Goal: Task Accomplishment & Management: Complete application form

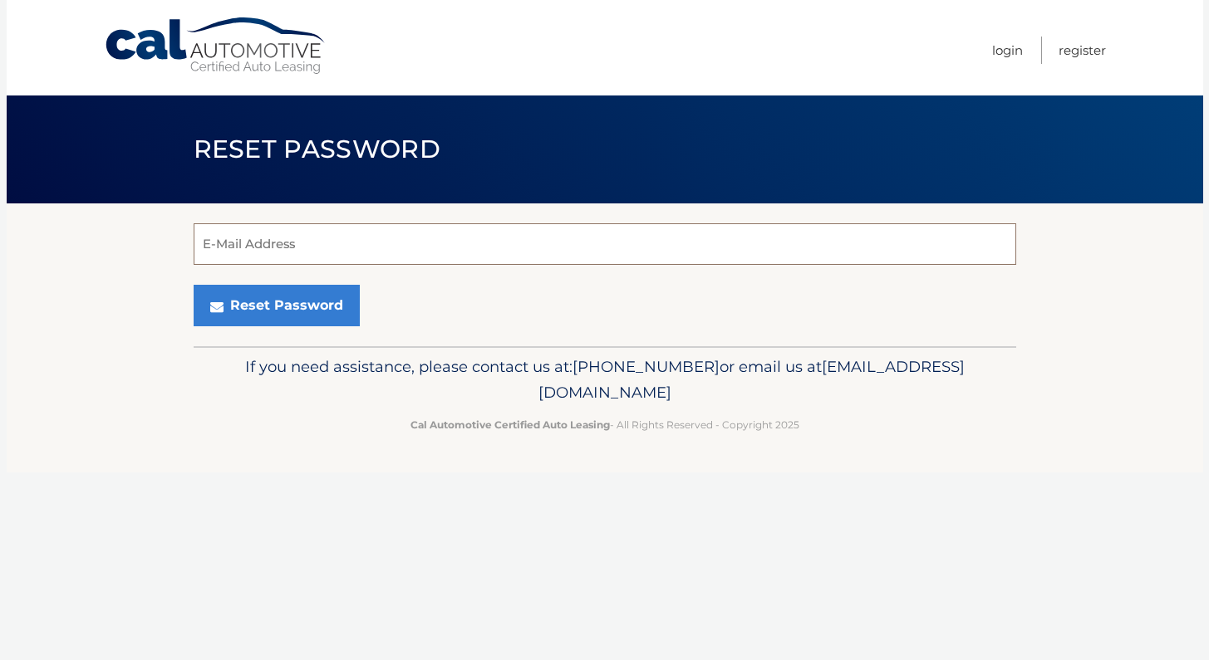
click at [317, 227] on input "E-Mail Address" at bounding box center [605, 244] width 822 height 42
type input "kjourdain2015@gmail.com"
click at [275, 306] on button "Reset Password" at bounding box center [277, 306] width 166 height 42
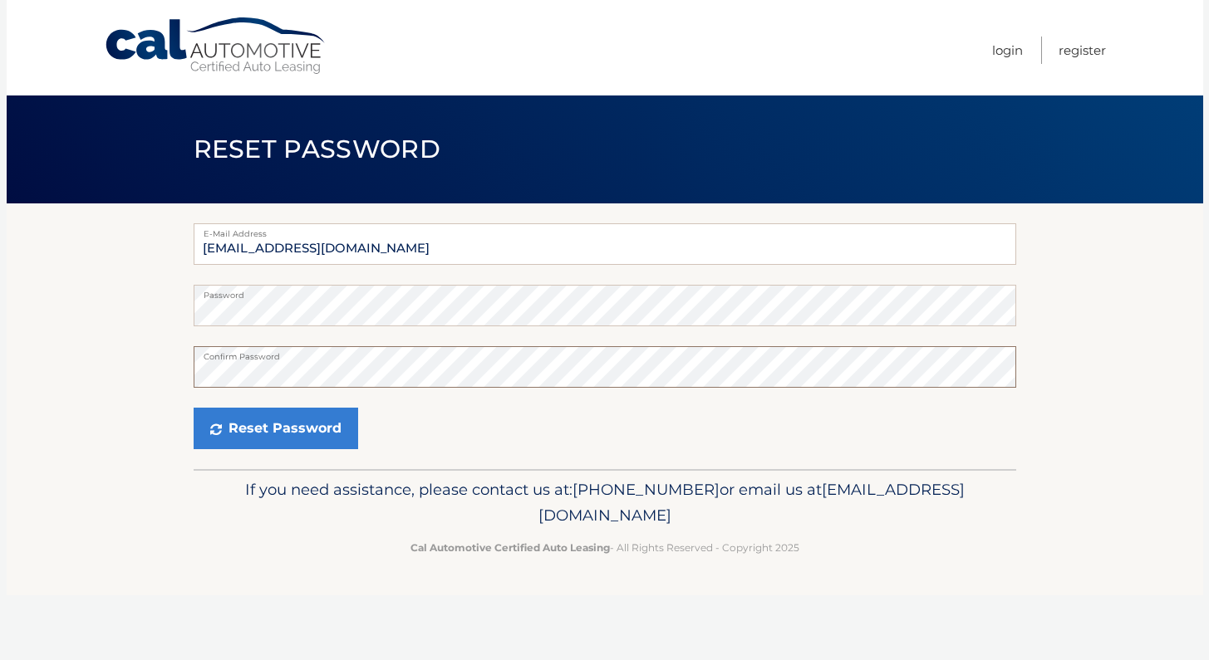
click at [273, 429] on button "Reset Password" at bounding box center [276, 429] width 164 height 42
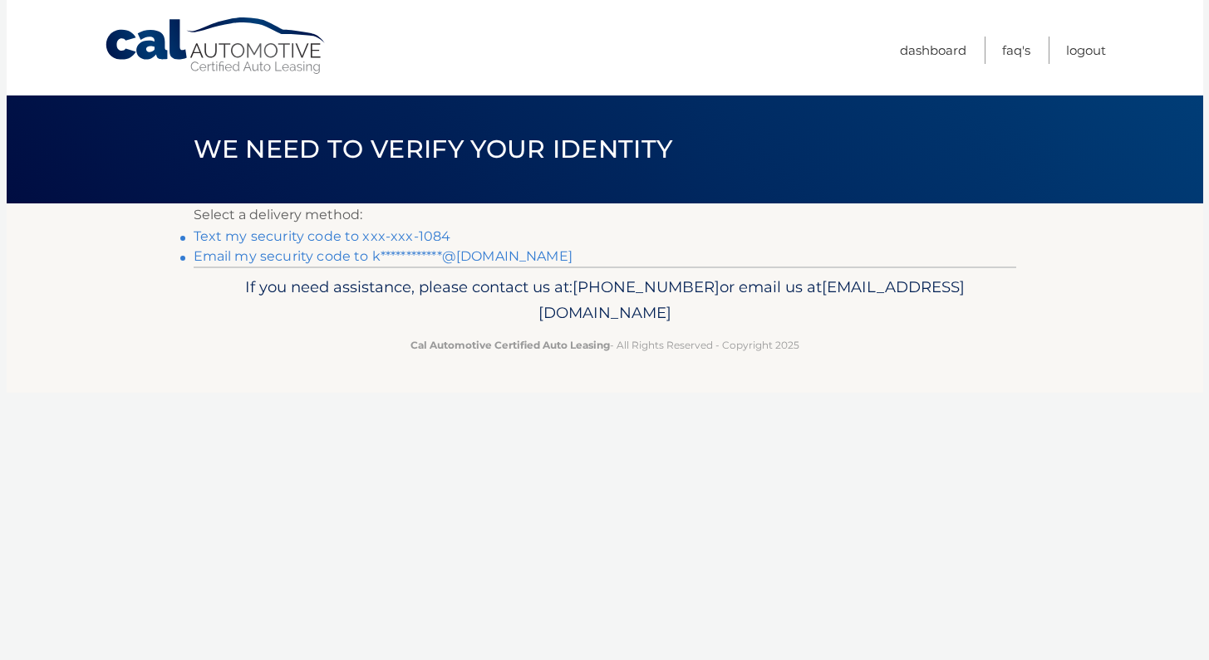
click at [400, 257] on link "**********" at bounding box center [383, 256] width 379 height 16
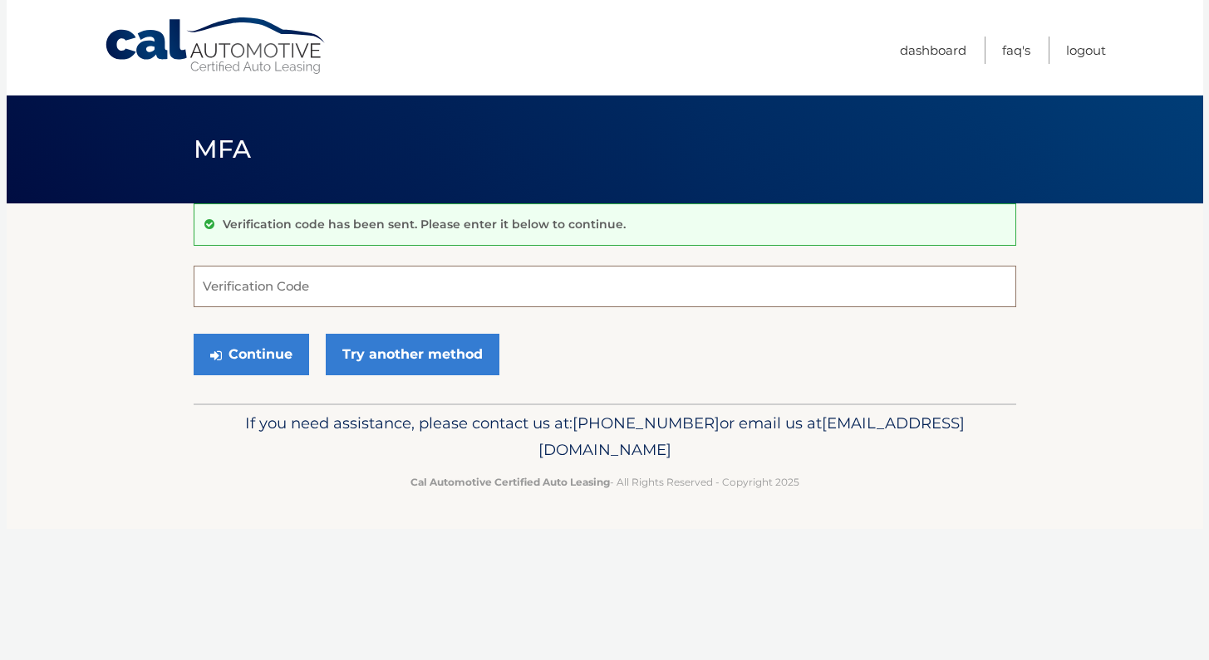
paste input "836256"
type input "836256"
click at [272, 366] on button "Continue" at bounding box center [251, 355] width 115 height 42
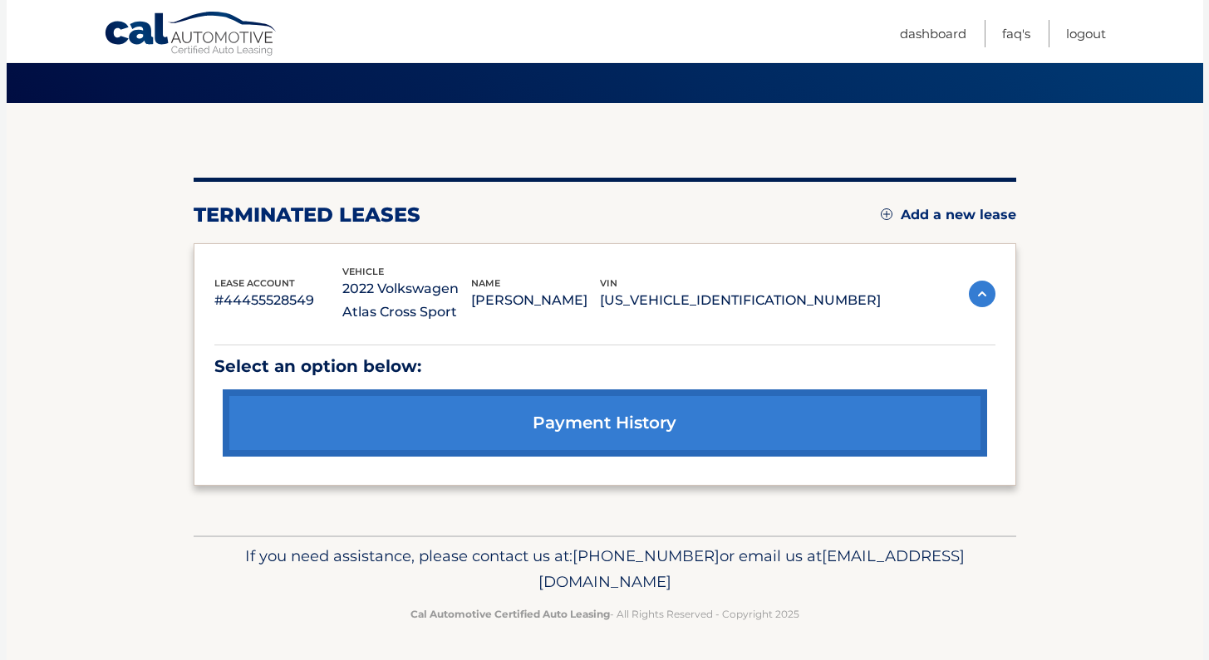
scroll to position [100, 0]
click at [966, 216] on link "Add a new lease" at bounding box center [948, 216] width 135 height 17
click at [431, 439] on link "payment history" at bounding box center [605, 423] width 764 height 67
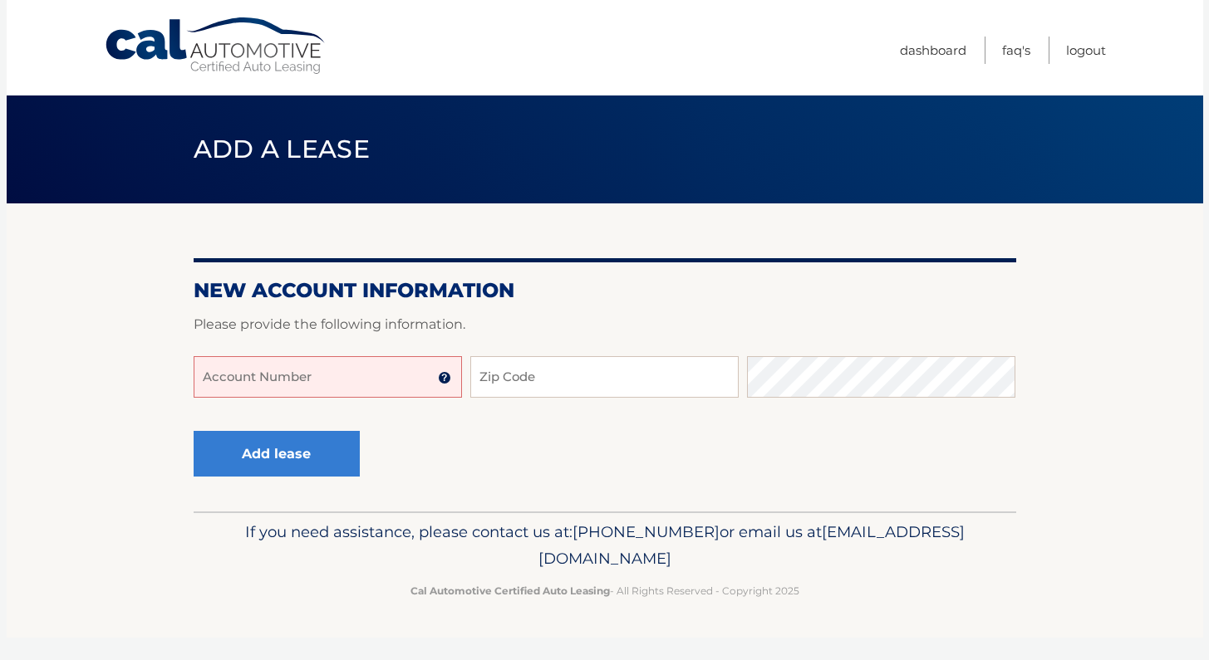
click at [218, 373] on input "Account Number" at bounding box center [328, 377] width 268 height 42
type input "444559"
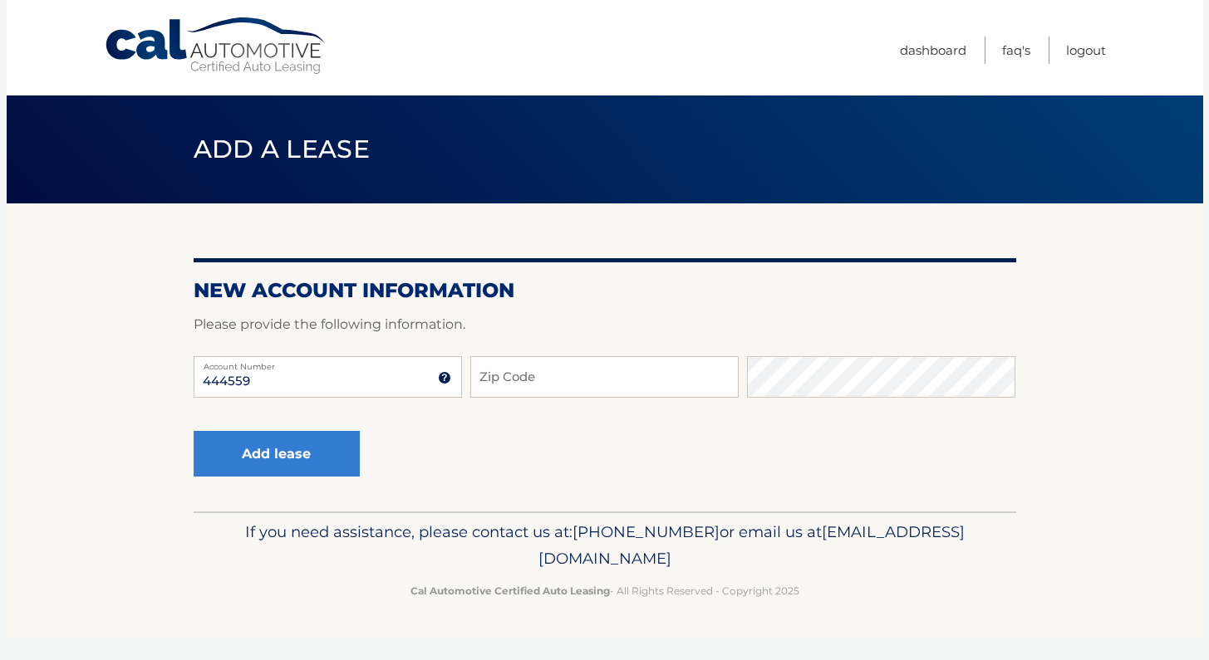
click at [449, 381] on img at bounding box center [444, 377] width 13 height 13
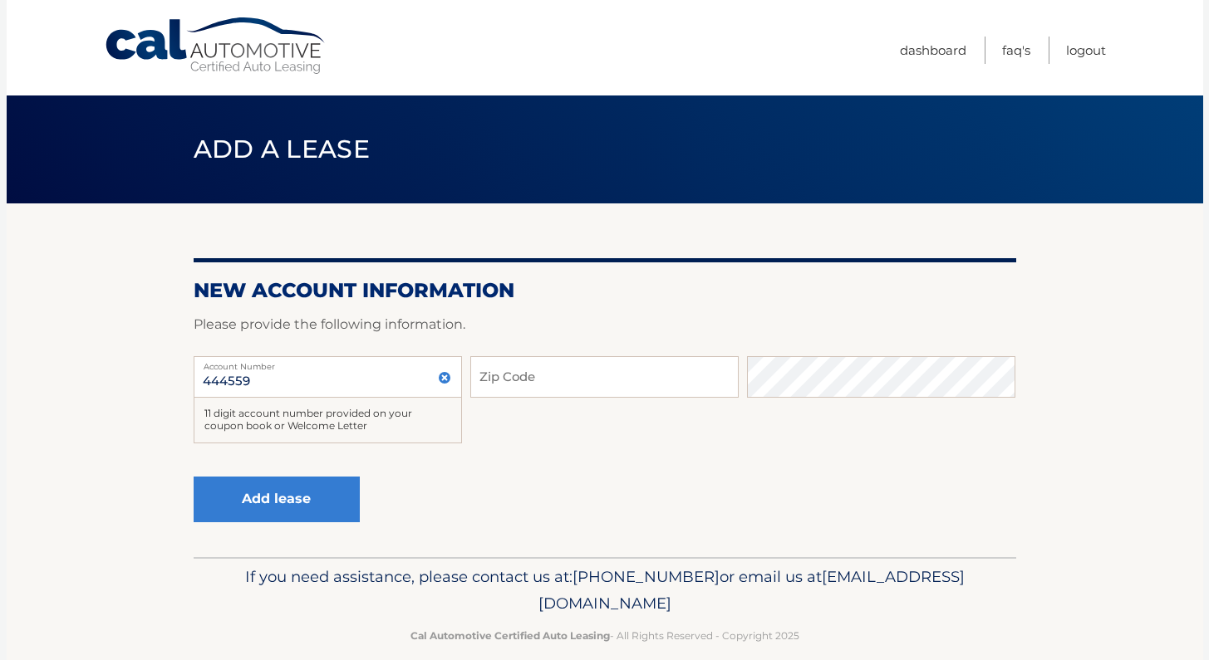
click at [449, 381] on img at bounding box center [444, 377] width 13 height 13
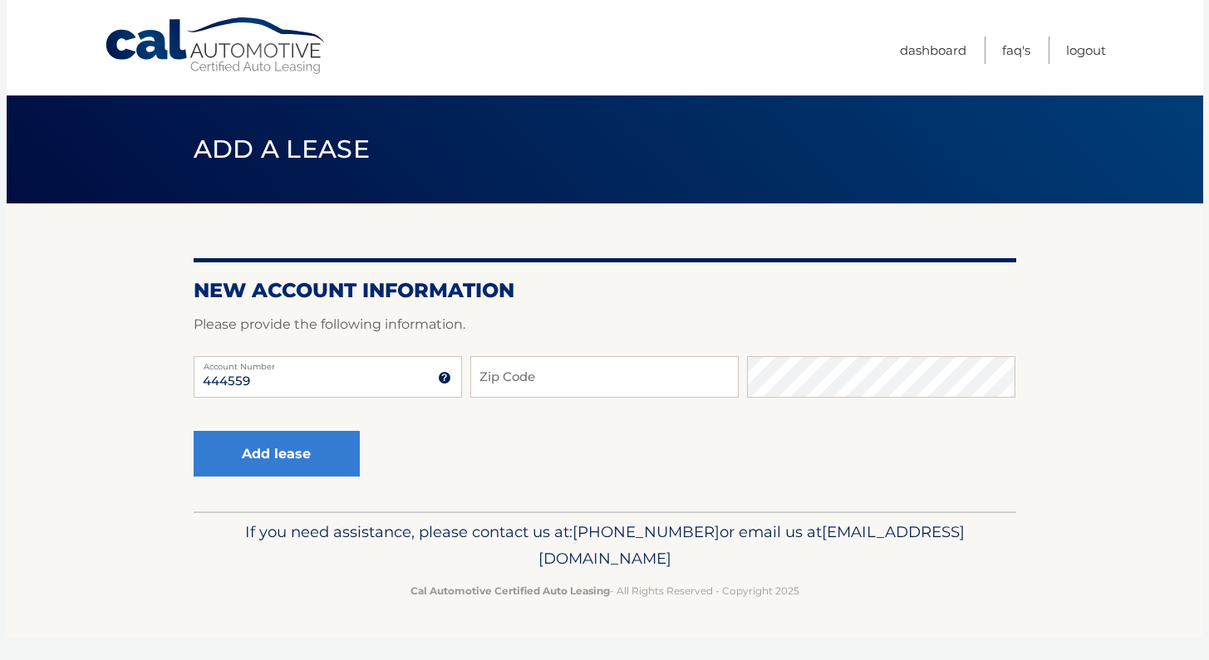
click at [469, 300] on h2 "New Account Information" at bounding box center [605, 290] width 822 height 25
click at [447, 375] on img at bounding box center [444, 377] width 13 height 13
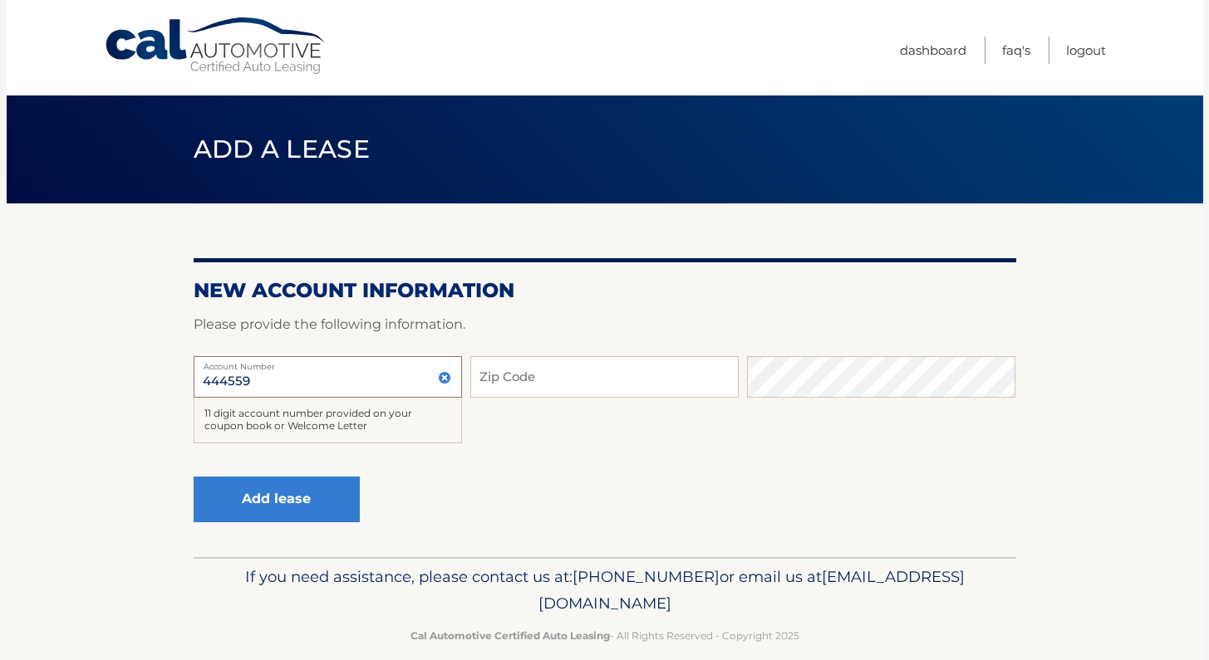
click at [287, 385] on input "444559" at bounding box center [328, 377] width 268 height 42
drag, startPoint x: 280, startPoint y: 382, endPoint x: 188, endPoint y: 385, distance: 92.2
click at [188, 385] on section "New Account Information Please provide the following information. 444559 Accoun…" at bounding box center [605, 381] width 1196 height 354
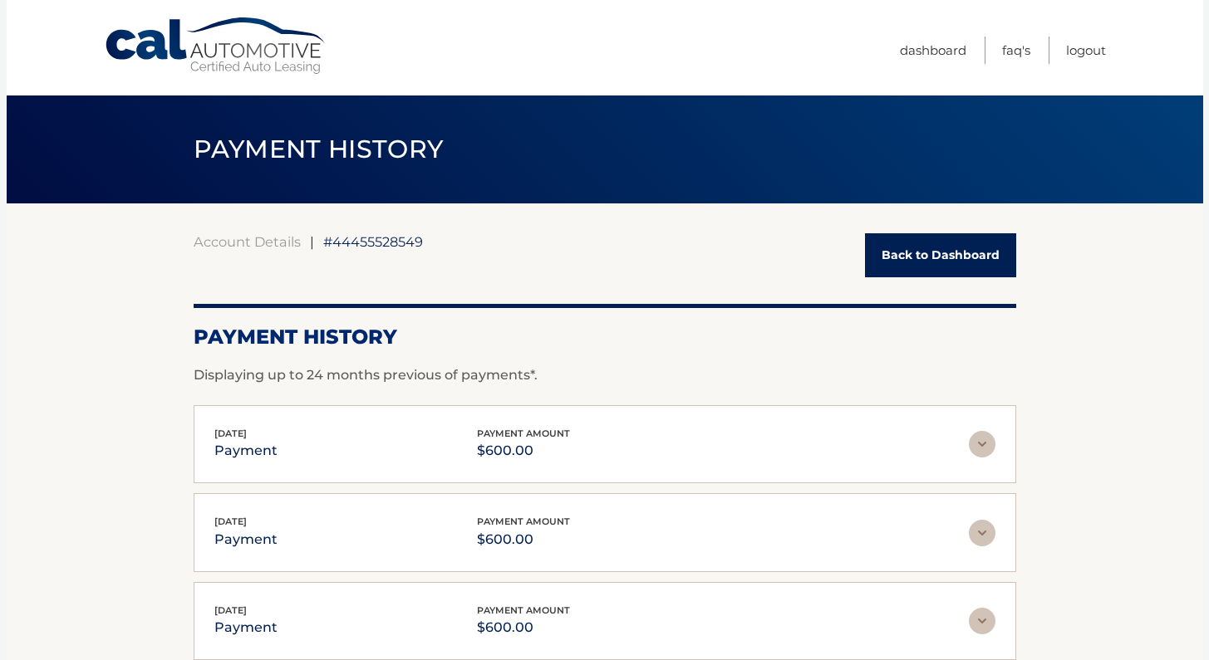
click at [931, 244] on link "Back to Dashboard" at bounding box center [940, 255] width 151 height 44
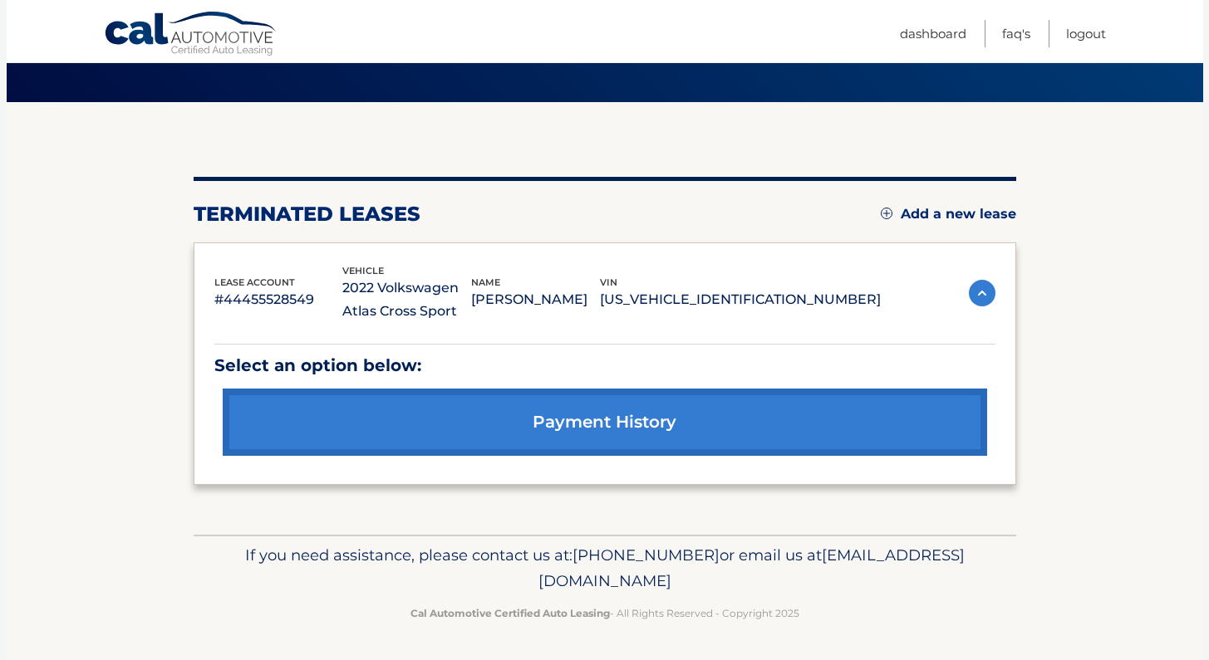
scroll to position [100, 0]
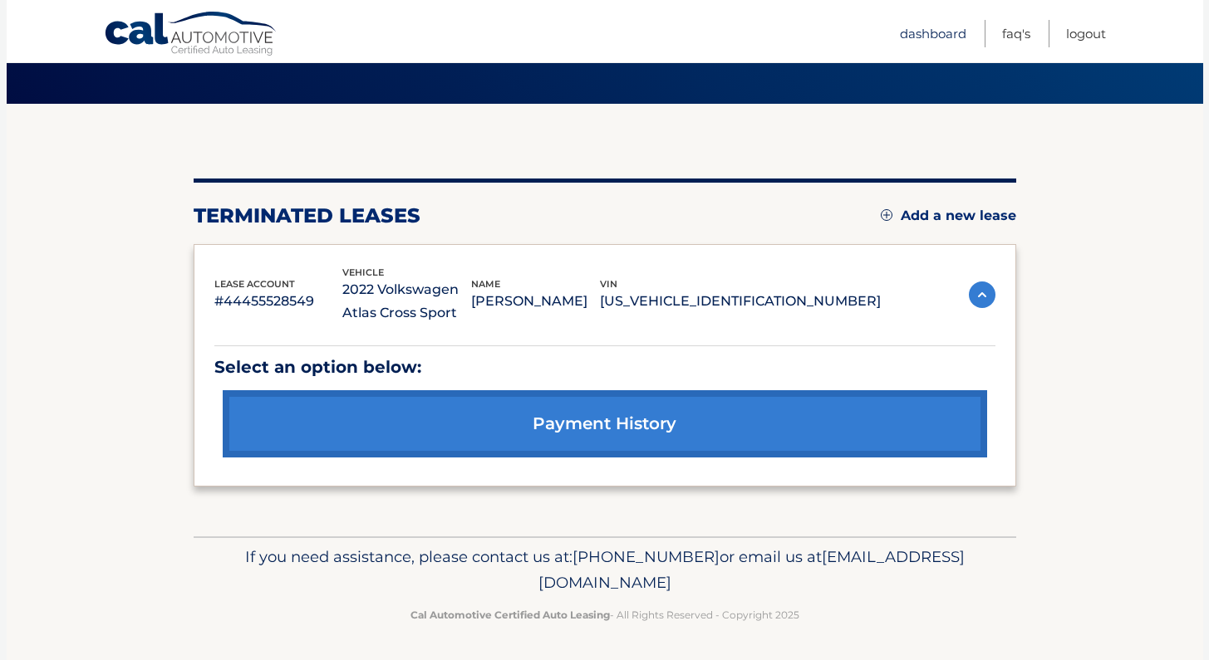
click at [935, 30] on link "Dashboard" at bounding box center [933, 33] width 66 height 27
click at [881, 223] on link "Add a new lease" at bounding box center [948, 216] width 135 height 17
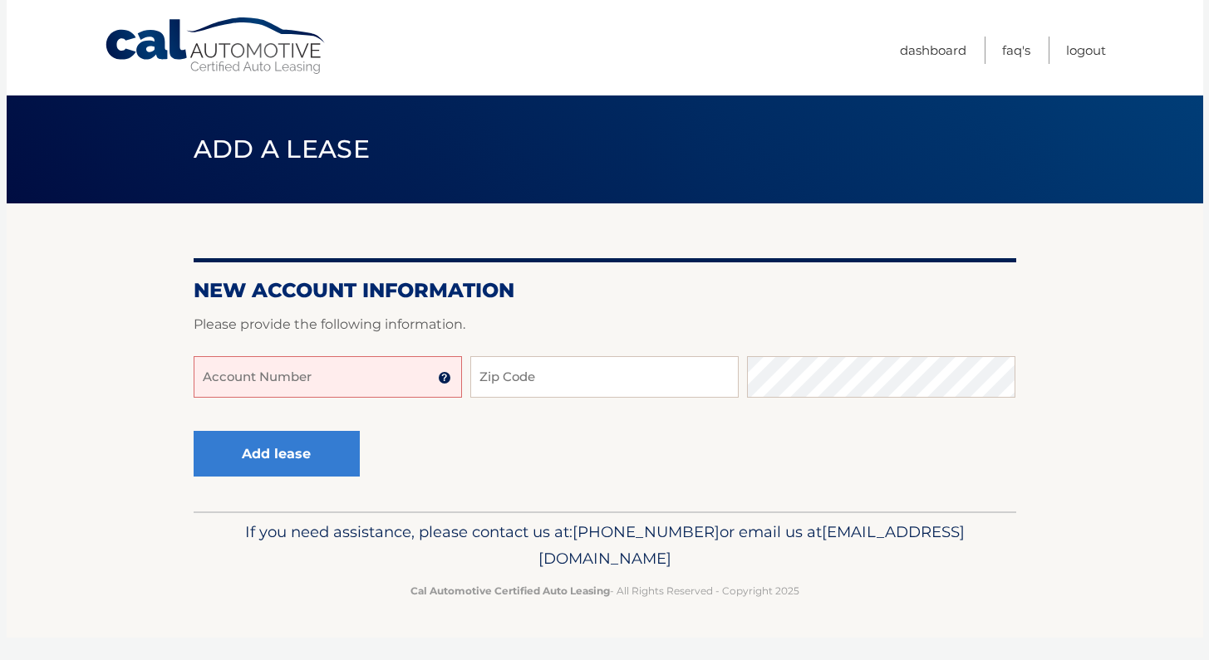
click at [321, 385] on input "Account Number" at bounding box center [328, 377] width 268 height 42
